Goal: Book appointment/travel/reservation

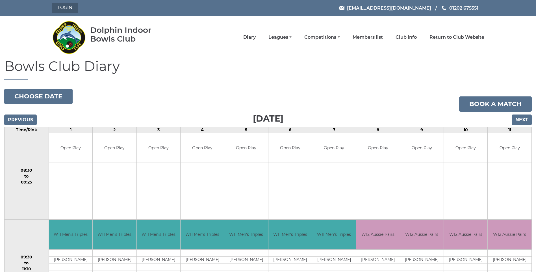
click at [67, 10] on link "Login" at bounding box center [65, 8] width 26 height 10
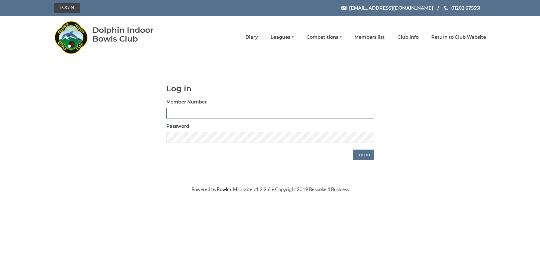
click at [180, 115] on input "Member Number" at bounding box center [269, 113] width 207 height 11
type input "3609"
click at [367, 156] on input "Log in" at bounding box center [363, 154] width 21 height 11
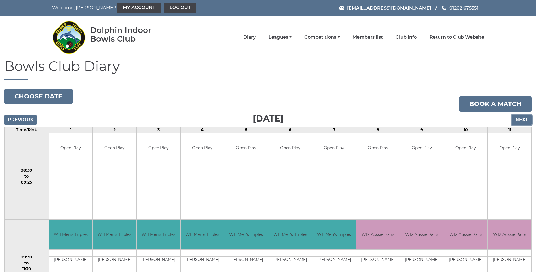
click at [525, 117] on input "Next" at bounding box center [521, 119] width 20 height 11
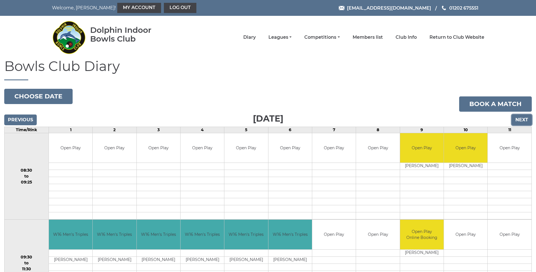
click at [525, 117] on input "Next" at bounding box center [521, 119] width 20 height 11
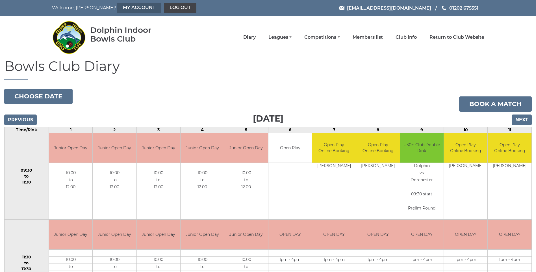
click at [117, 10] on link "My Account" at bounding box center [139, 8] width 44 height 10
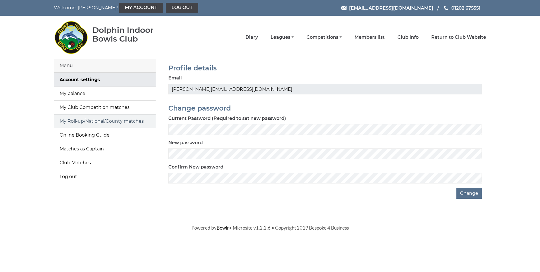
click at [92, 116] on link "My Roll-up/National/County matches" at bounding box center [105, 121] width 102 height 14
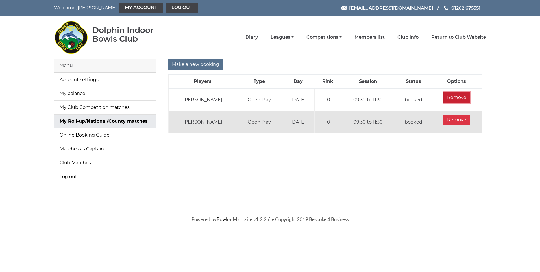
click at [444, 98] on input "Remove" at bounding box center [456, 97] width 27 height 11
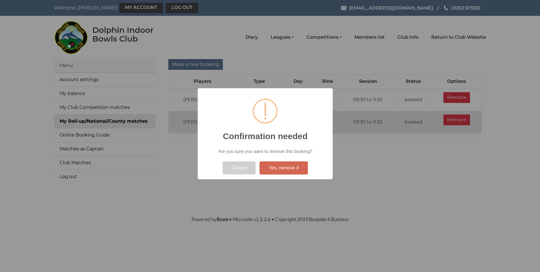
click at [291, 171] on button "Yes, remove it" at bounding box center [283, 167] width 48 height 13
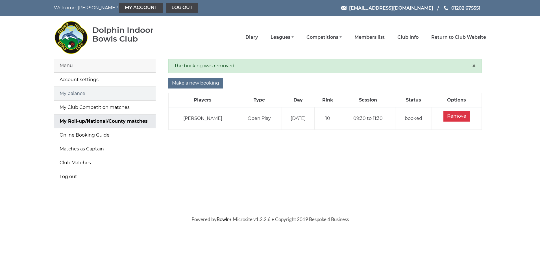
click at [72, 91] on link "My balance" at bounding box center [105, 94] width 102 height 14
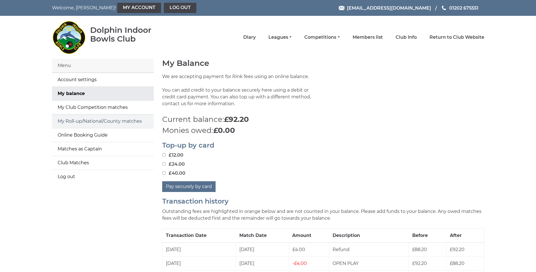
click at [84, 119] on link "My Roll-up/National/County matches" at bounding box center [103, 121] width 102 height 14
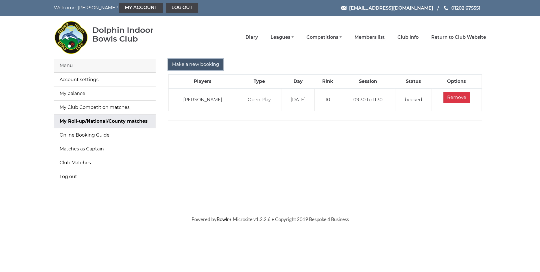
click at [214, 67] on input "Make a new booking" at bounding box center [195, 64] width 54 height 11
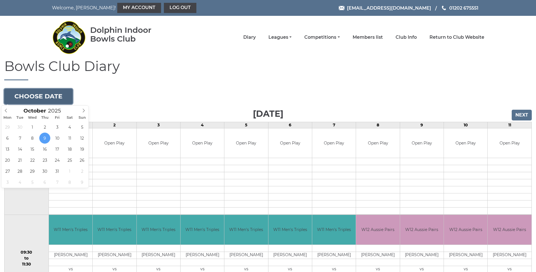
click at [50, 97] on button "Choose date" at bounding box center [38, 96] width 68 height 15
type input "[DATE]"
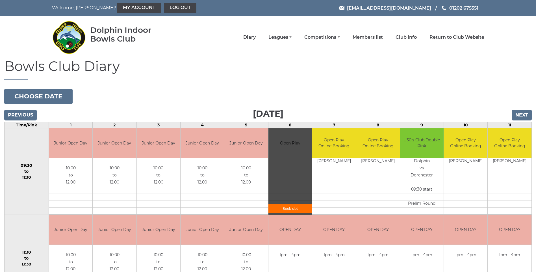
click at [286, 198] on div "Book slot" at bounding box center [289, 171] width 43 height 86
click at [284, 207] on link "Book slot" at bounding box center [289, 208] width 43 height 9
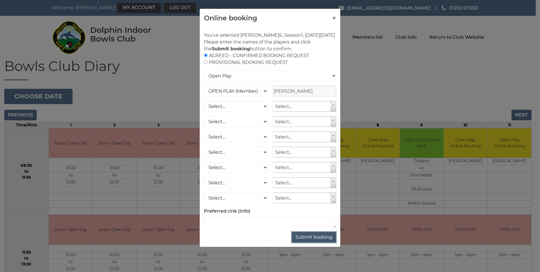
click at [308, 241] on button "Submit booking" at bounding box center [314, 236] width 44 height 11
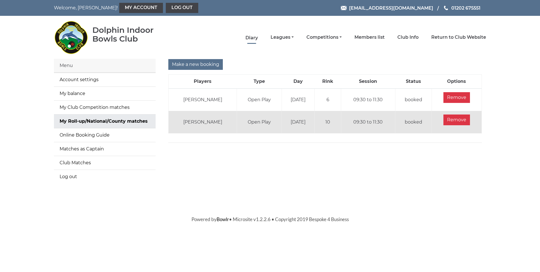
click at [255, 38] on link "Diary" at bounding box center [251, 38] width 12 height 6
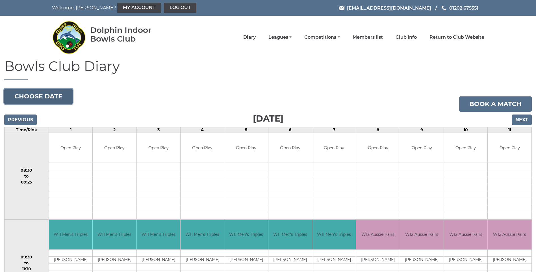
click at [48, 97] on button "Choose date" at bounding box center [38, 96] width 68 height 15
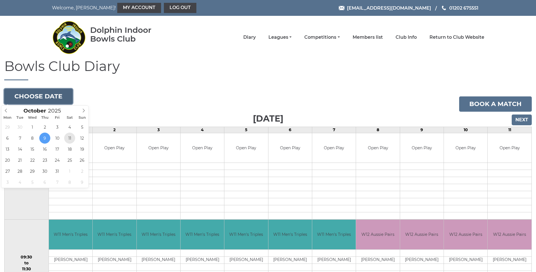
type input "[DATE]"
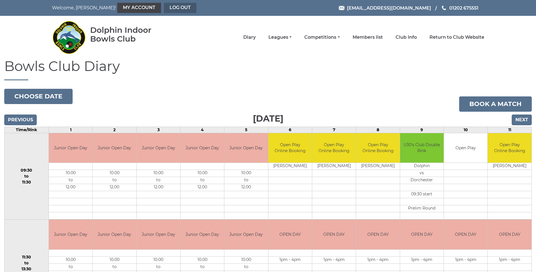
click at [164, 8] on link "Log out" at bounding box center [180, 8] width 32 height 10
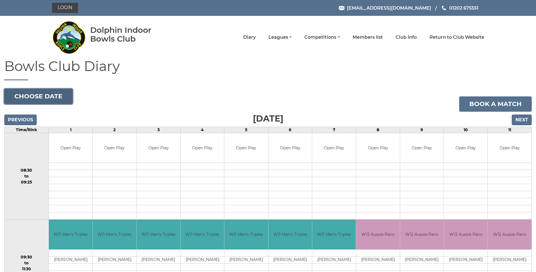
click at [39, 99] on button "Choose date" at bounding box center [38, 96] width 68 height 15
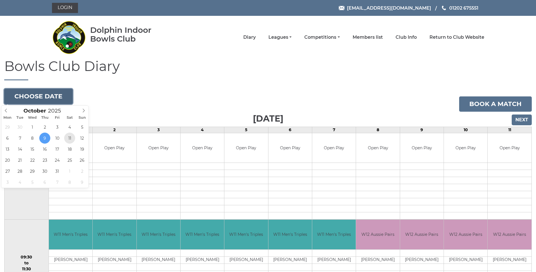
type input "[DATE]"
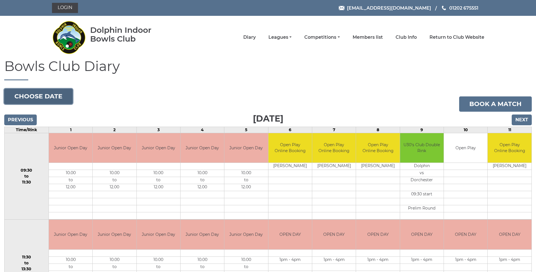
click at [37, 95] on button "Choose date" at bounding box center [38, 96] width 68 height 15
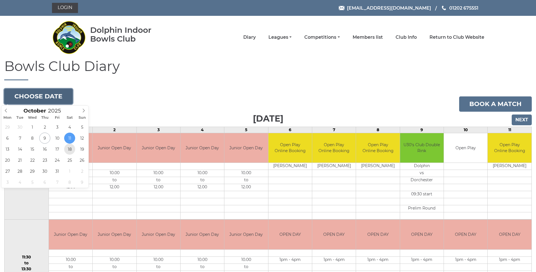
type input "[DATE]"
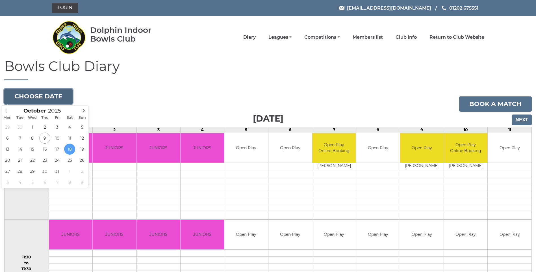
drag, startPoint x: 31, startPoint y: 95, endPoint x: 41, endPoint y: 98, distance: 10.3
click at [33, 95] on button "Choose date" at bounding box center [38, 96] width 68 height 15
type input "[DATE]"
